Goal: Find specific page/section: Find specific page/section

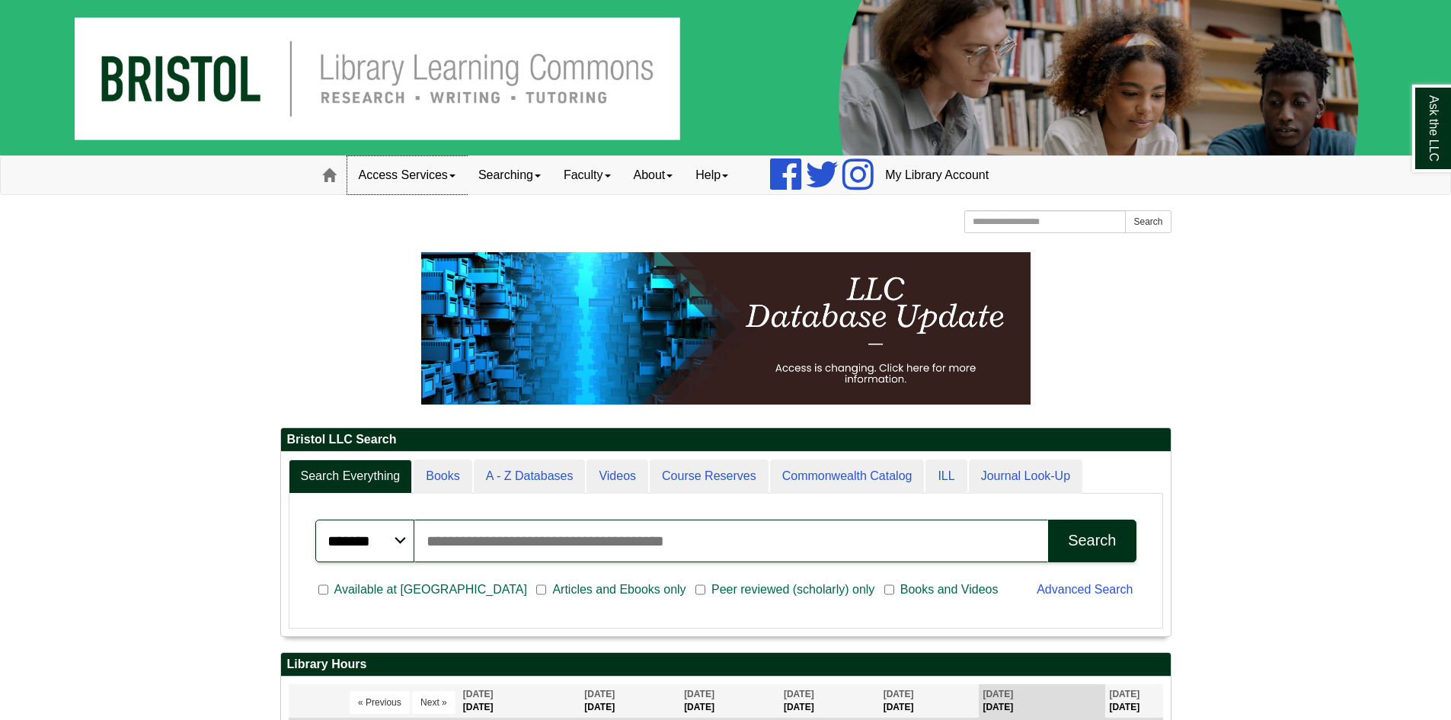
click at [438, 168] on link "Access Services" at bounding box center [407, 175] width 120 height 38
click at [431, 176] on link "Access Services" at bounding box center [407, 175] width 120 height 38
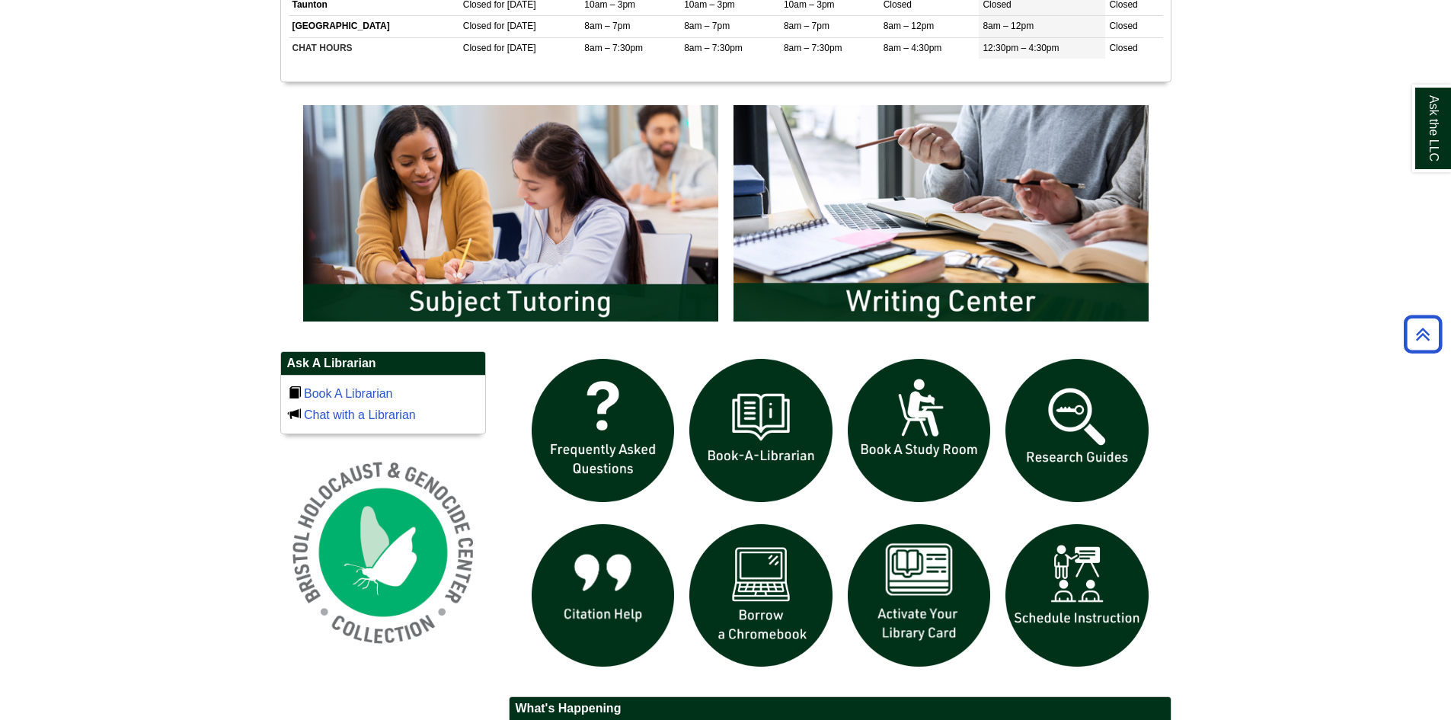
scroll to position [762, 0]
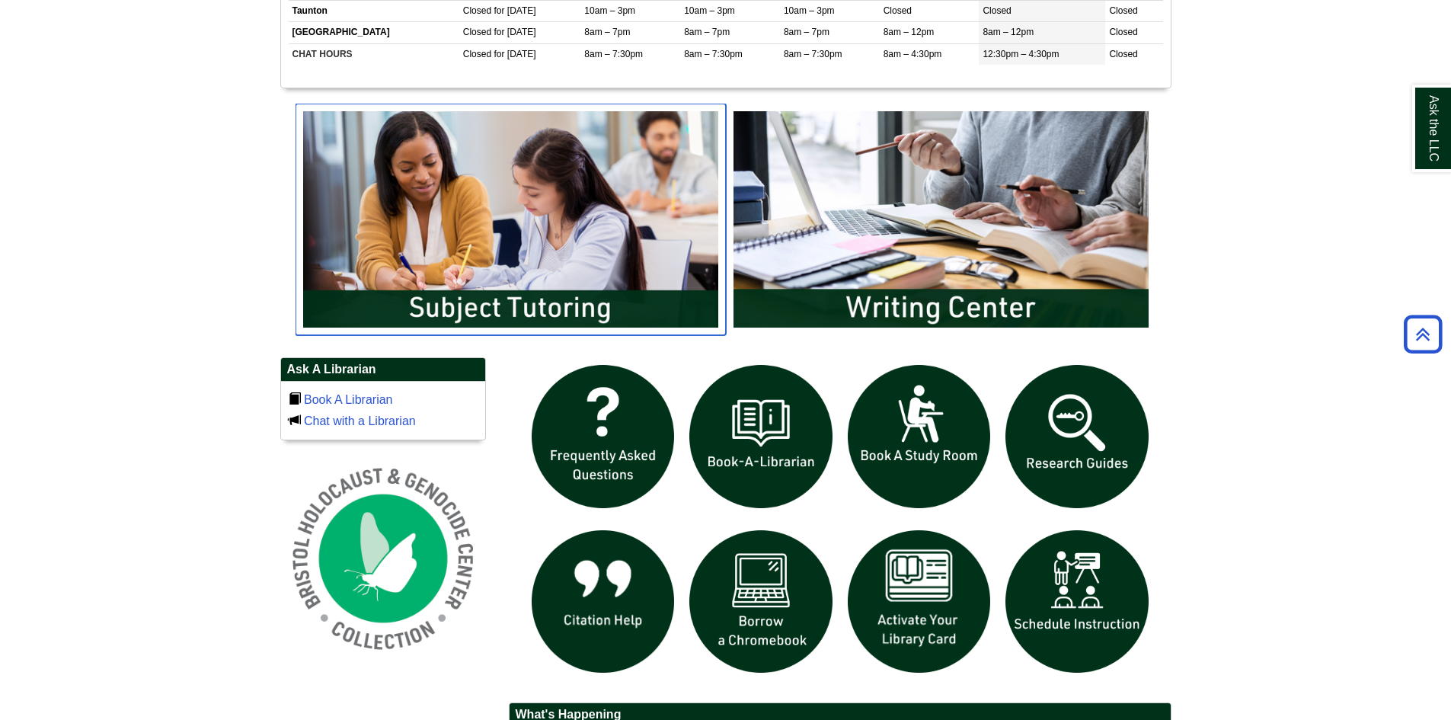
click at [560, 270] on img "slideshow" at bounding box center [511, 220] width 430 height 232
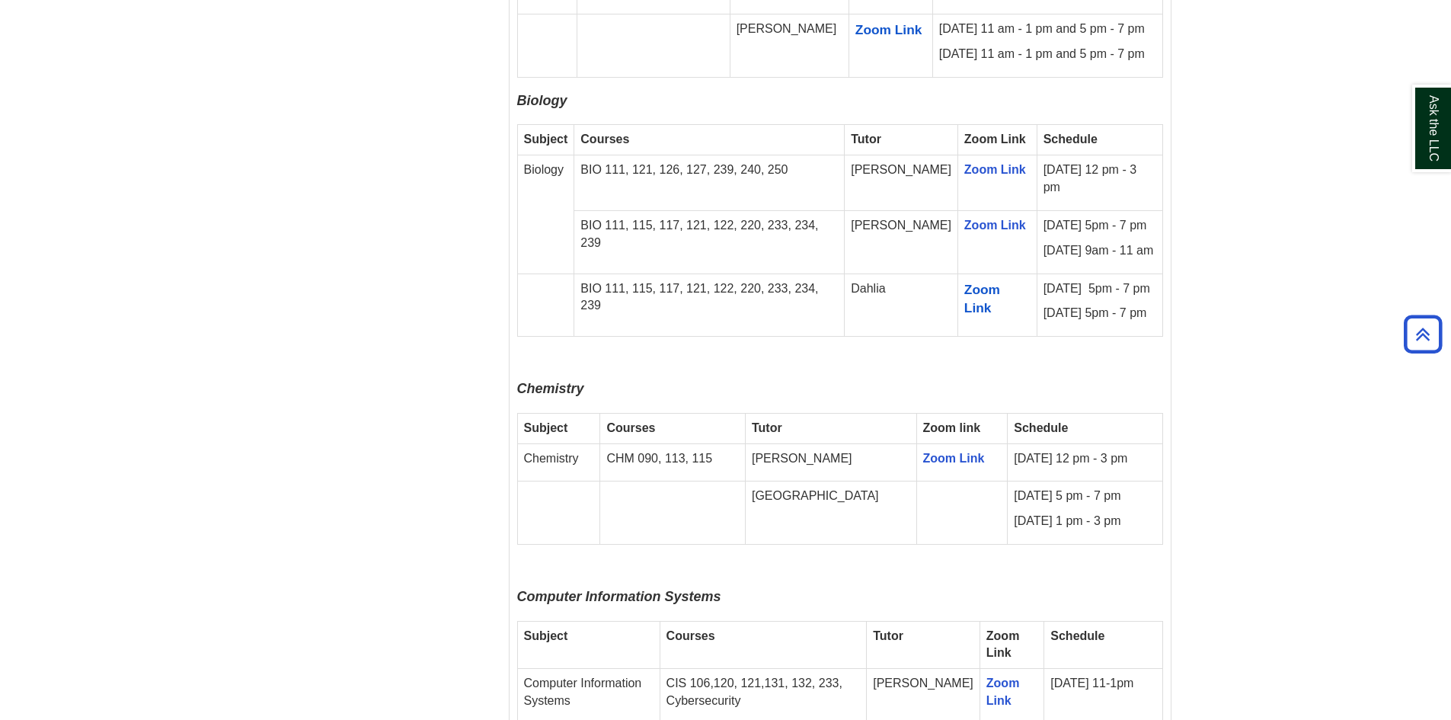
scroll to position [1600, 0]
